Goal: Information Seeking & Learning: Understand process/instructions

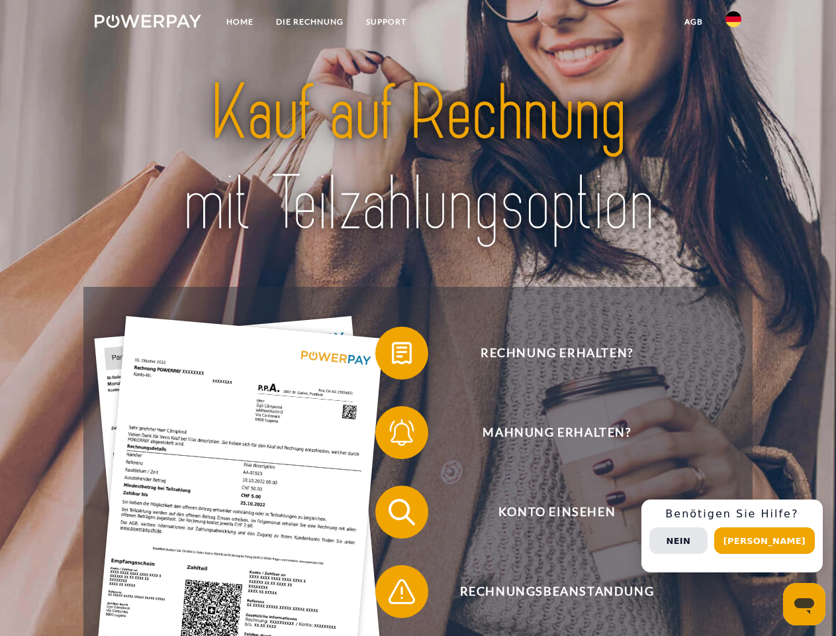
click at [148, 23] on img at bounding box center [148, 21] width 107 height 13
click at [734, 23] on img at bounding box center [734, 19] width 16 height 16
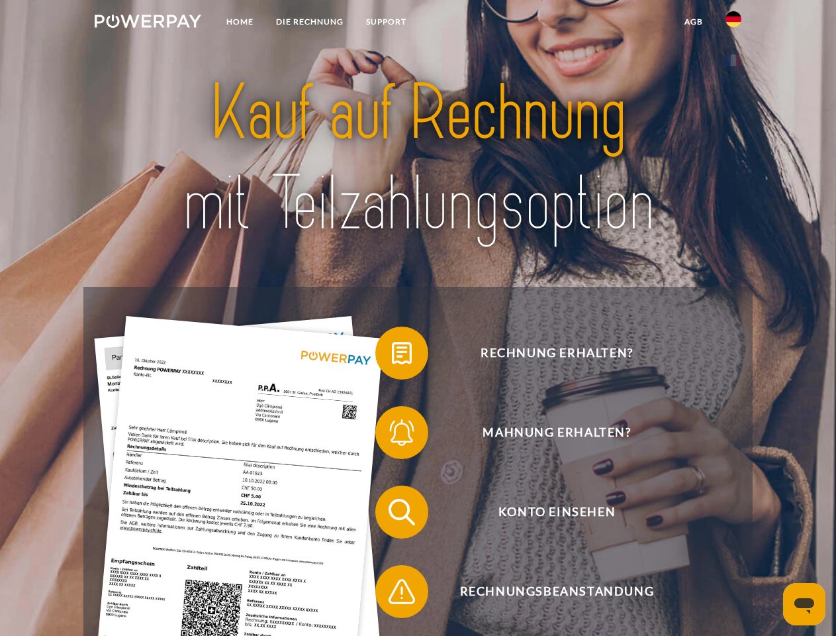
click at [693, 22] on link "agb" at bounding box center [693, 22] width 41 height 24
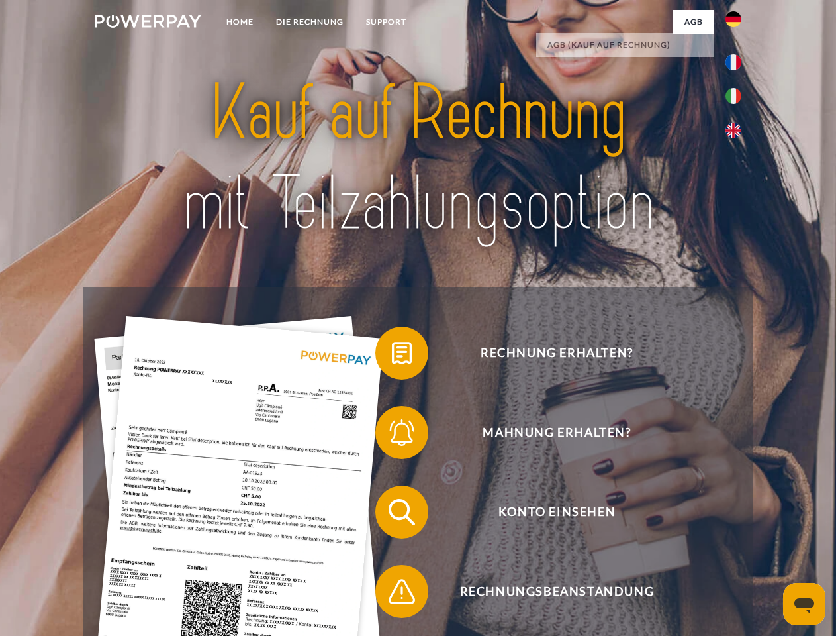
click at [392, 356] on span at bounding box center [382, 353] width 66 height 66
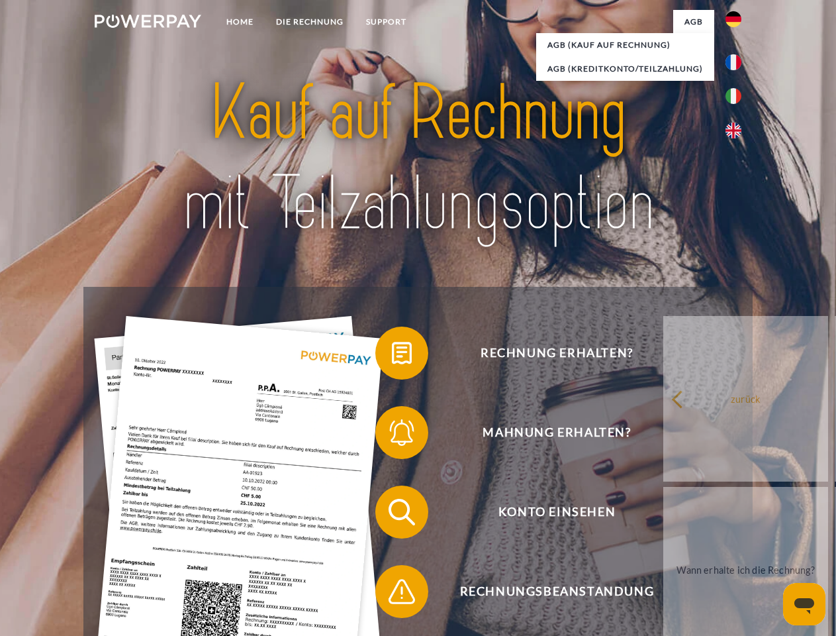
click at [392, 435] on div "Rechnung erhalten? Mahnung erhalten? Konto einsehen" at bounding box center [417, 552] width 669 height 530
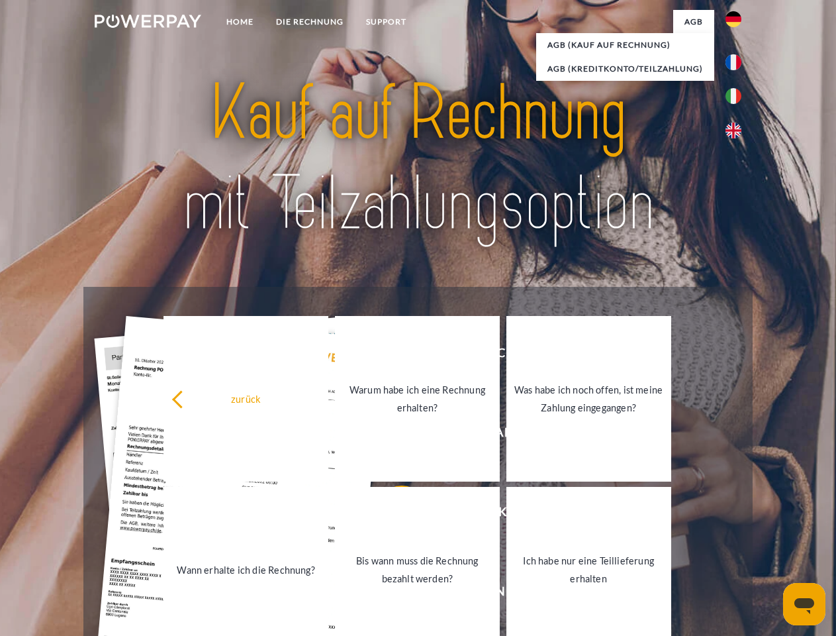
click at [392, 514] on link "Bis wann muss die Rechnung bezahlt werden?" at bounding box center [417, 570] width 165 height 166
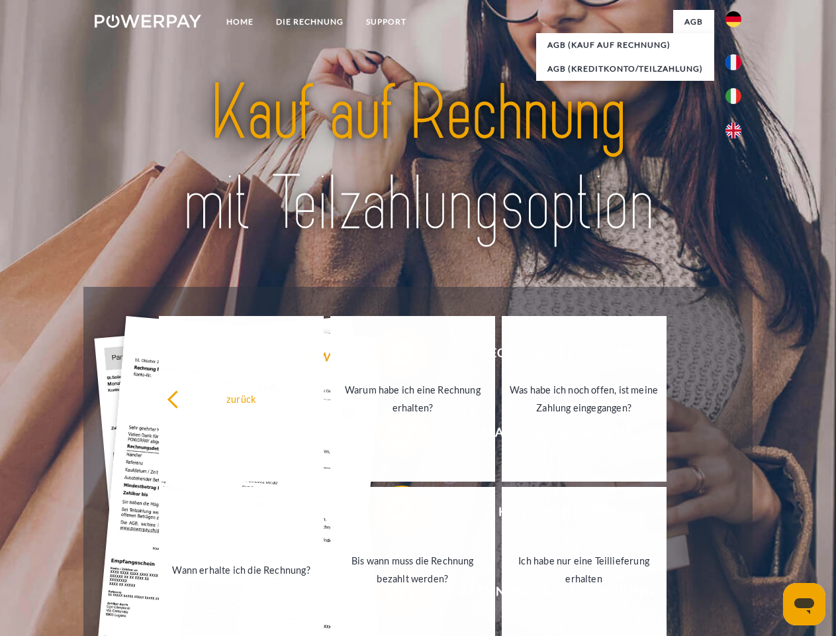
click at [502, 594] on link "Ich habe nur eine Teillieferung erhalten" at bounding box center [584, 570] width 165 height 166
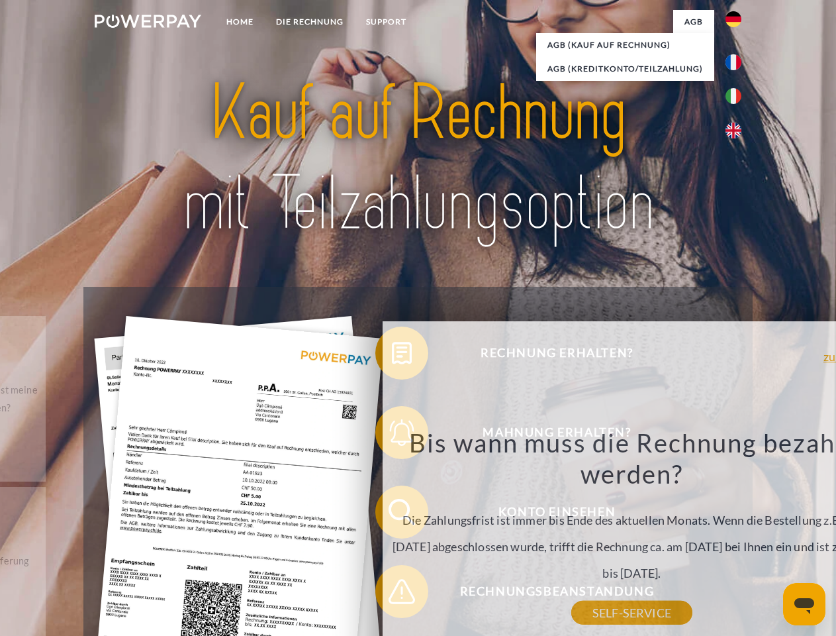
click at [737, 536] on div "Rechnung erhalten? Mahnung erhalten? Konto einsehen" at bounding box center [417, 552] width 669 height 530
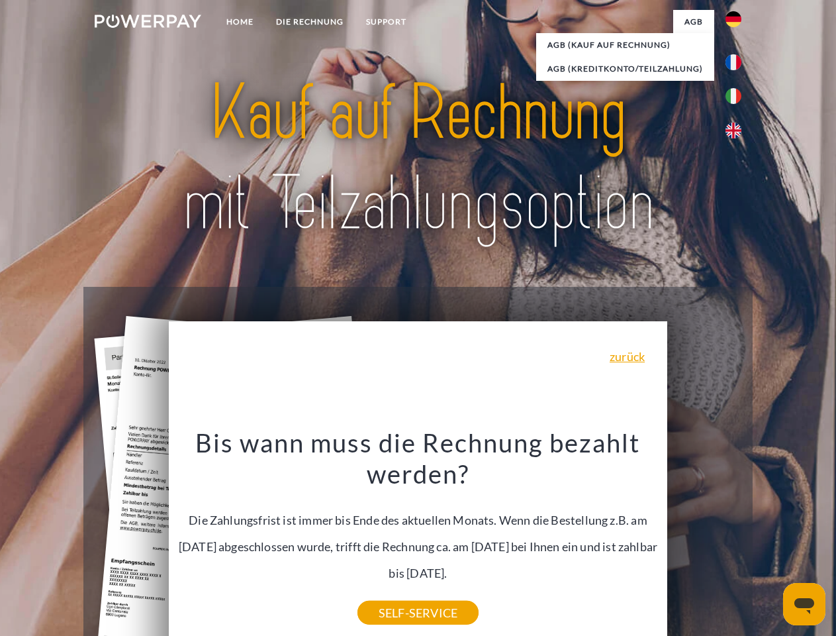
click at [704, 538] on span "Konto einsehen" at bounding box center [557, 511] width 324 height 53
click at [769, 540] on header "Home DIE RECHNUNG SUPPORT" at bounding box center [418, 457] width 836 height 914
